Goal: Task Accomplishment & Management: Use online tool/utility

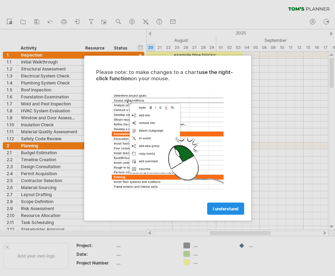
click at [220, 207] on span "I understand" at bounding box center [226, 208] width 26 height 5
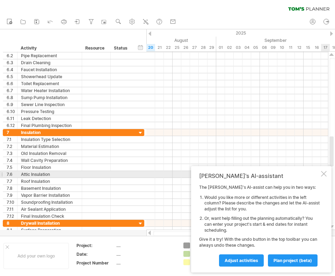
click at [325, 175] on div at bounding box center [324, 174] width 6 height 6
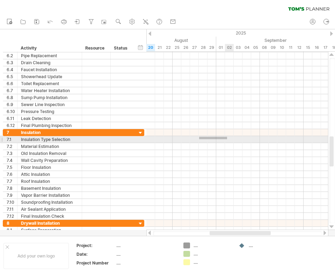
drag, startPoint x: 199, startPoint y: 137, endPoint x: 234, endPoint y: 141, distance: 35.1
click at [234, 141] on div at bounding box center [237, 139] width 182 height 7
click at [212, 142] on div at bounding box center [237, 139] width 182 height 7
click at [204, 141] on div at bounding box center [237, 139] width 182 height 7
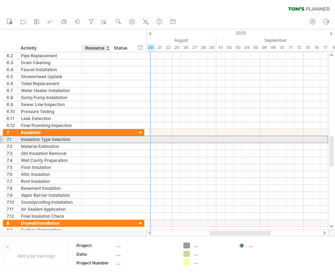
click at [99, 140] on div at bounding box center [96, 139] width 21 height 7
click at [123, 139] on div at bounding box center [121, 139] width 15 height 7
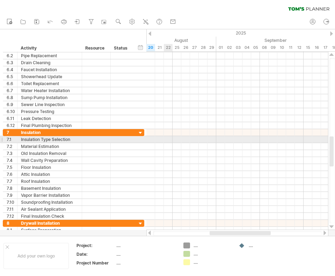
click at [165, 142] on div at bounding box center [237, 139] width 182 height 7
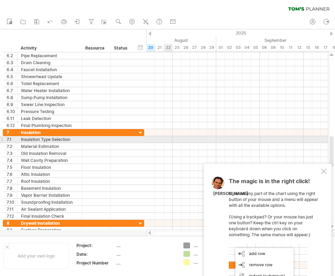
click at [166, 141] on div at bounding box center [237, 139] width 182 height 7
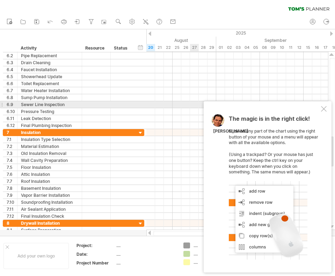
click at [325, 108] on div at bounding box center [324, 109] width 6 height 6
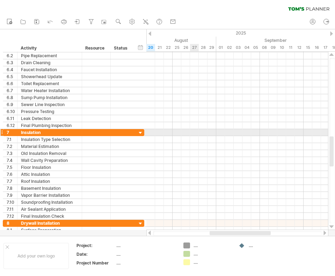
click at [195, 133] on div at bounding box center [237, 132] width 182 height 7
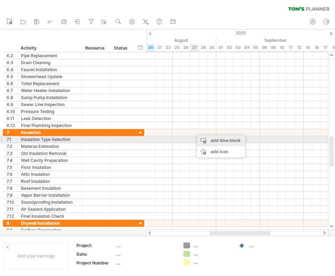
click at [218, 143] on div "add time block" at bounding box center [221, 140] width 48 height 11
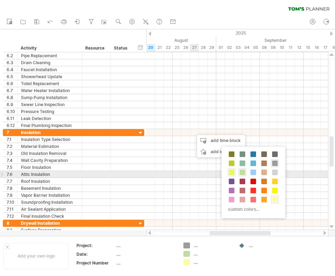
click at [233, 172] on span at bounding box center [232, 173] width 6 height 6
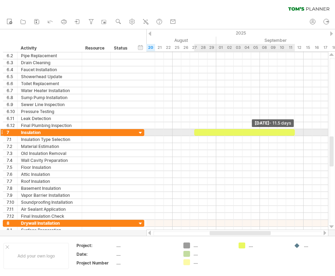
drag, startPoint x: 203, startPoint y: 133, endPoint x: 296, endPoint y: 133, distance: 93.3
click at [296, 133] on div "example time blocks: start ​ ​ ​ ​ ​ [DATE] - 11.5 days" at bounding box center [237, 141] width 182 height 178
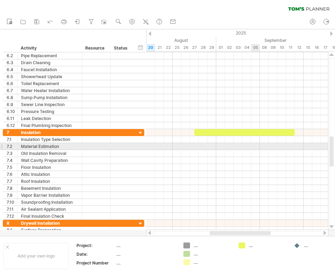
click at [256, 148] on div at bounding box center [237, 146] width 182 height 7
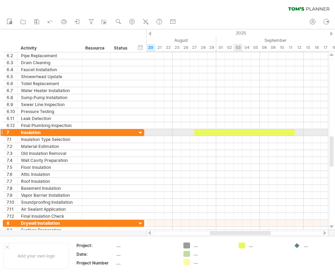
click at [235, 133] on div "​" at bounding box center [244, 132] width 101 height 7
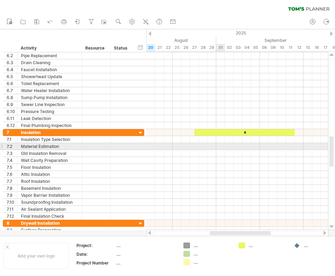
click at [217, 147] on div at bounding box center [237, 146] width 182 height 7
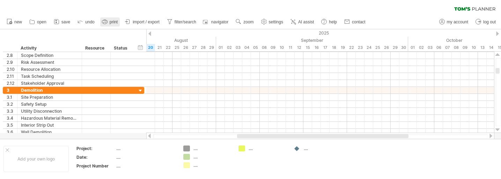
click at [115, 22] on span "print" at bounding box center [114, 22] width 8 height 5
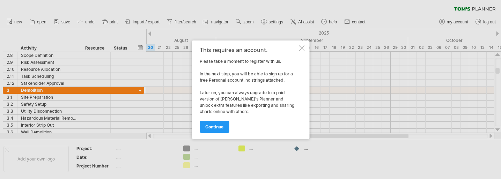
click at [302, 48] on div at bounding box center [302, 48] width 6 height 6
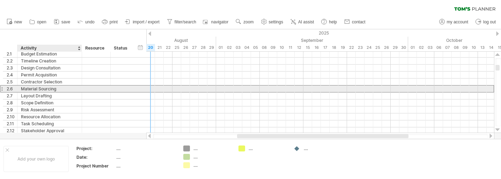
click at [39, 90] on div "Material Sourcing" at bounding box center [49, 89] width 57 height 7
click at [0, 0] on input "**********" at bounding box center [0, 0] width 0 height 0
click at [39, 90] on input "**********" at bounding box center [49, 89] width 57 height 7
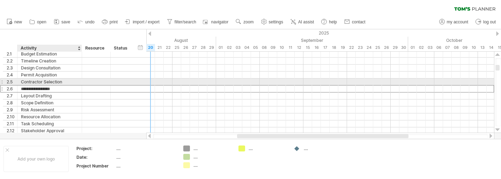
click at [45, 84] on div "Contractor Selection" at bounding box center [49, 82] width 57 height 7
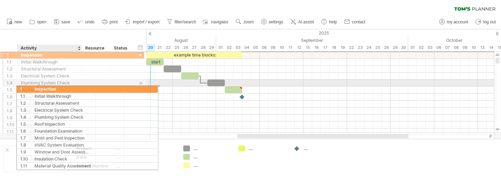
drag, startPoint x: 24, startPoint y: 57, endPoint x: 51, endPoint y: 86, distance: 39.5
click at [52, 86] on div "**********" at bounding box center [73, 93] width 141 height 84
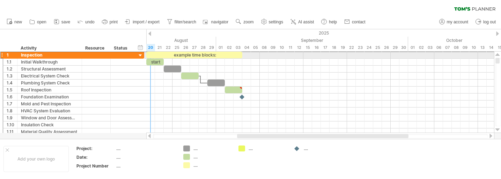
click at [2, 56] on div at bounding box center [1, 54] width 3 height 7
click at [140, 55] on div at bounding box center [140, 55] width 7 height 7
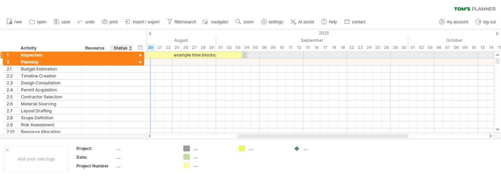
click at [140, 55] on div at bounding box center [140, 55] width 7 height 7
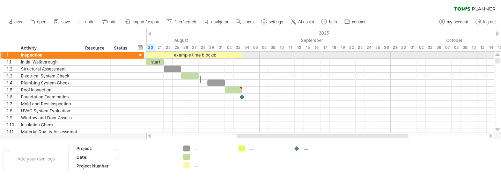
click at [144, 56] on div "**********" at bounding box center [73, 55] width 141 height 7
click at [144, 56] on div "**********" at bounding box center [73, 54] width 141 height 7
